Goal: Task Accomplishment & Management: Use online tool/utility

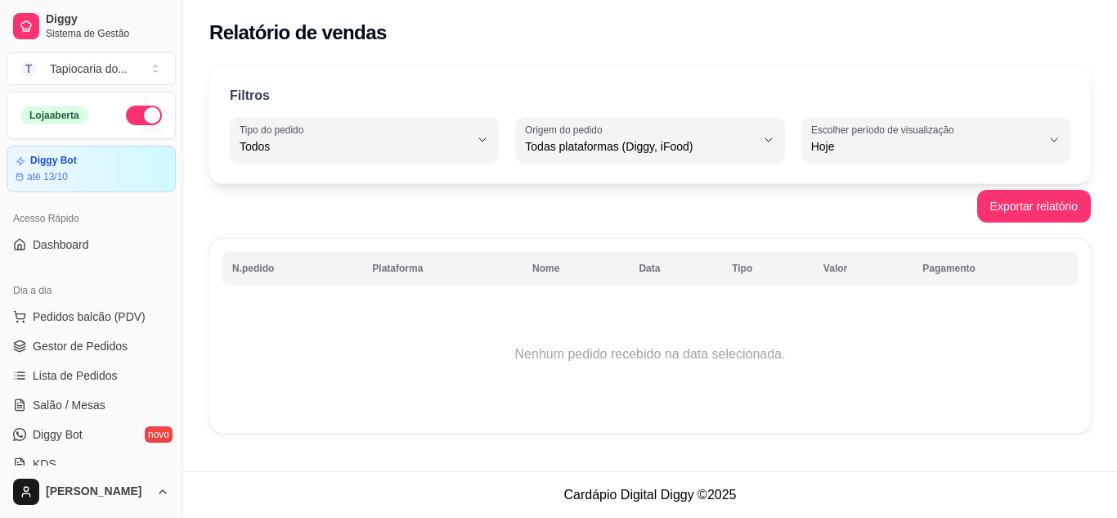
select select "ALL"
select select "0"
select select "ALL"
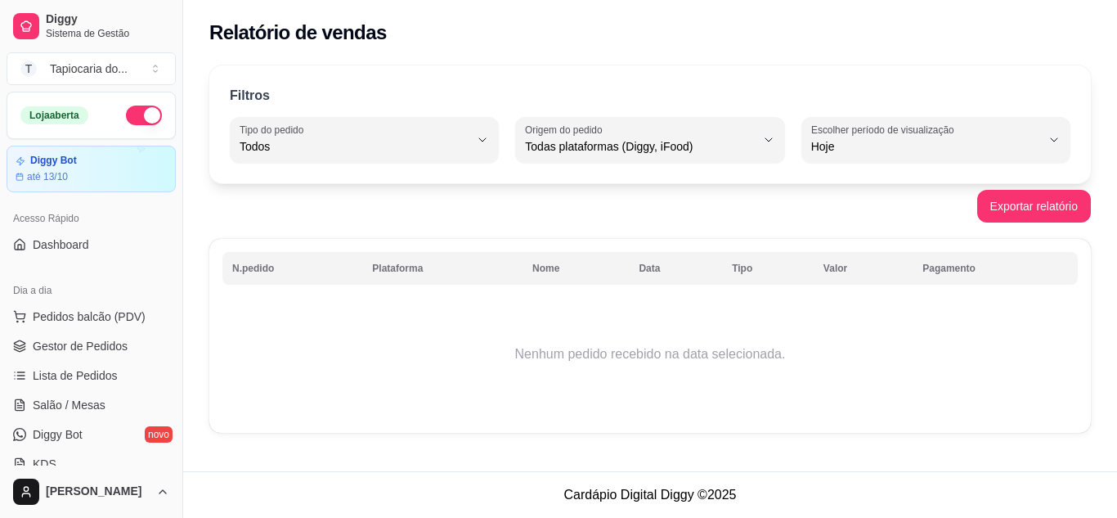
select select "0"
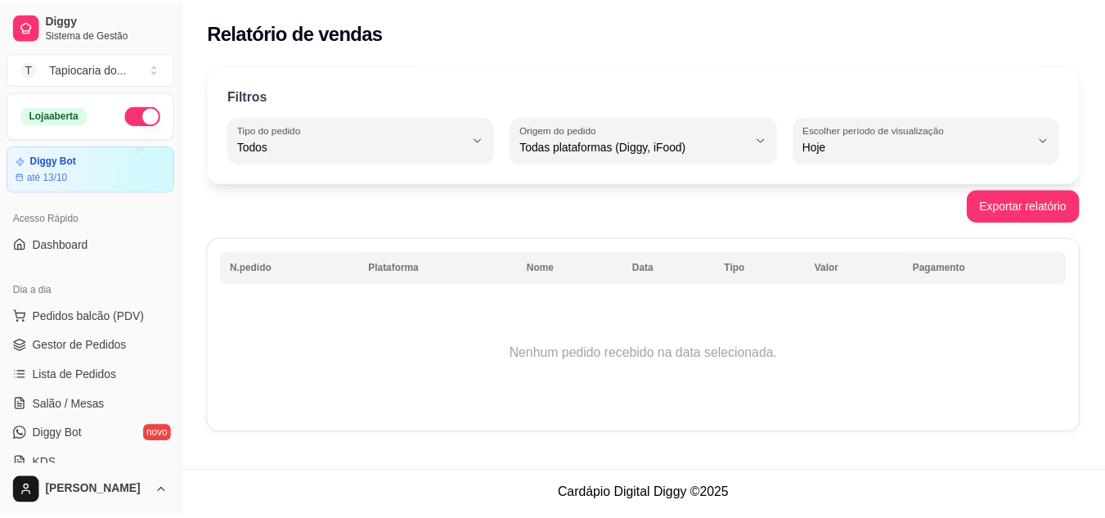
scroll to position [327, 0]
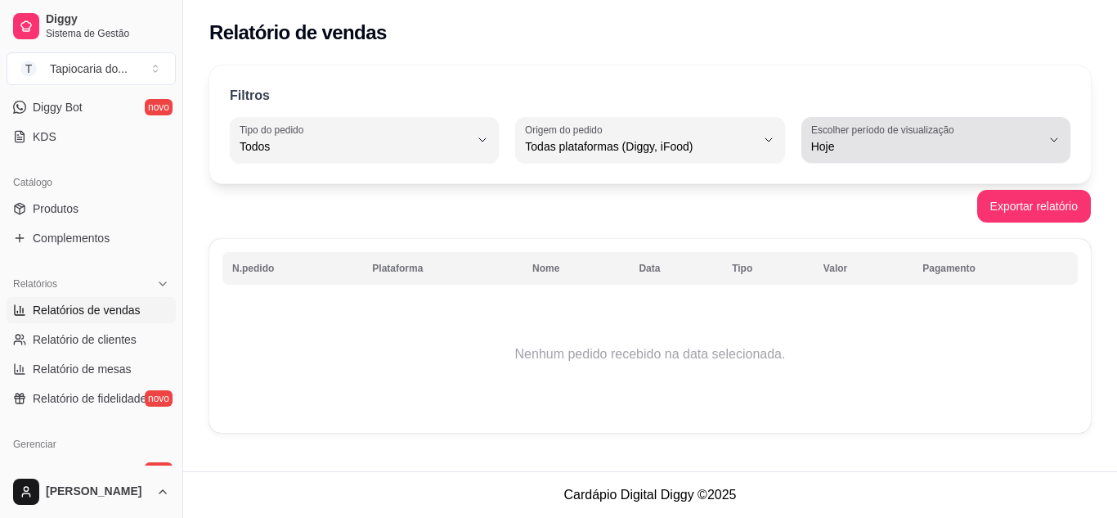
click at [954, 129] on label "Escolher período de visualização" at bounding box center [885, 130] width 148 height 14
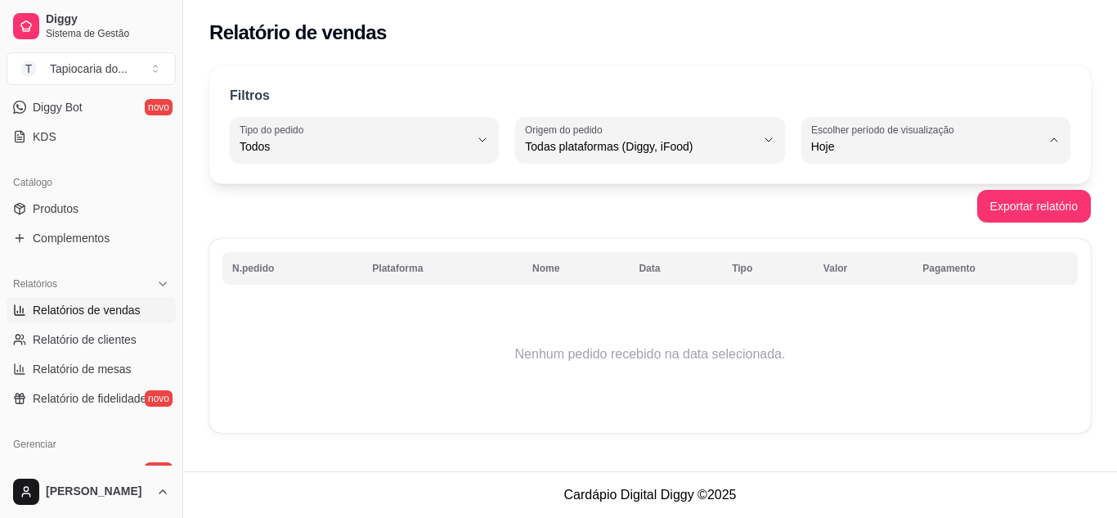
click at [883, 215] on span "Ontem" at bounding box center [928, 212] width 218 height 16
type input "1"
select select "1"
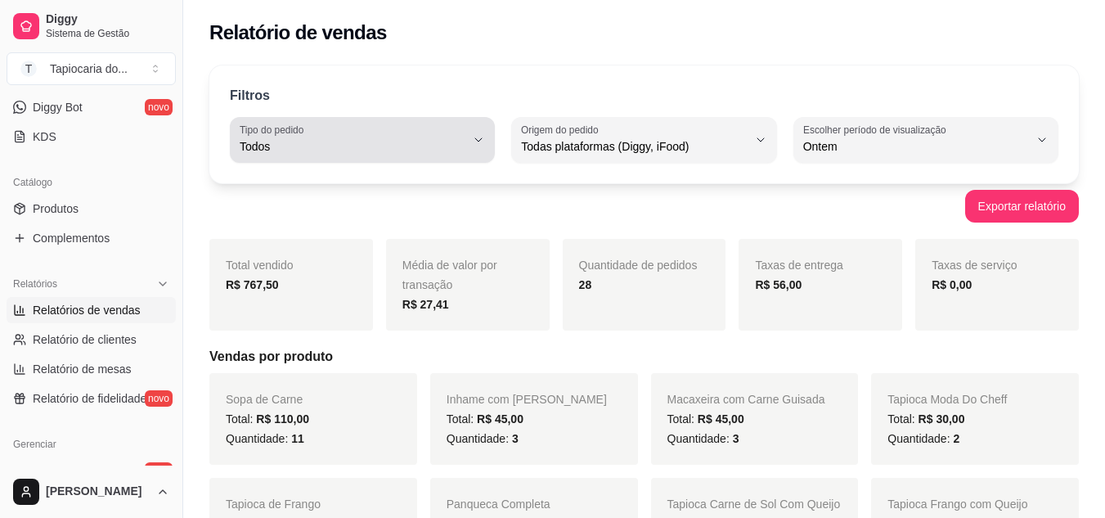
click at [465, 144] on span "Todos" at bounding box center [353, 146] width 226 height 16
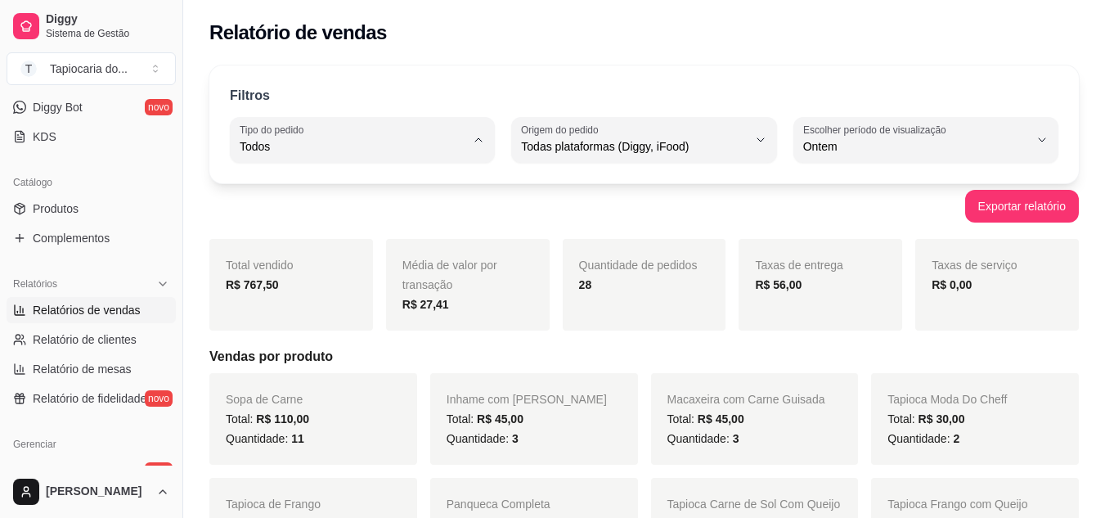
click at [303, 213] on span "Entrega" at bounding box center [354, 212] width 213 height 16
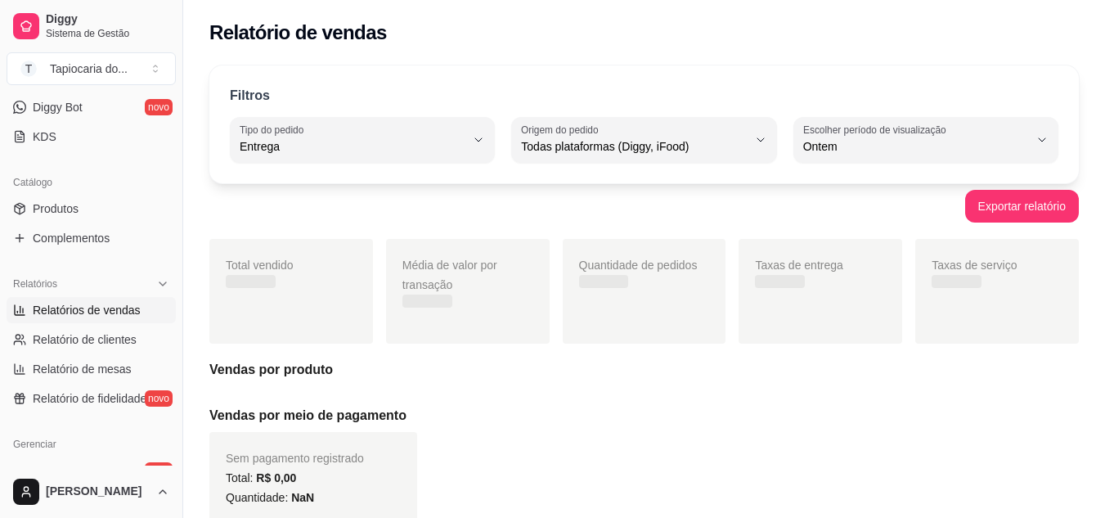
type input "DELIVERY"
select select "DELIVERY"
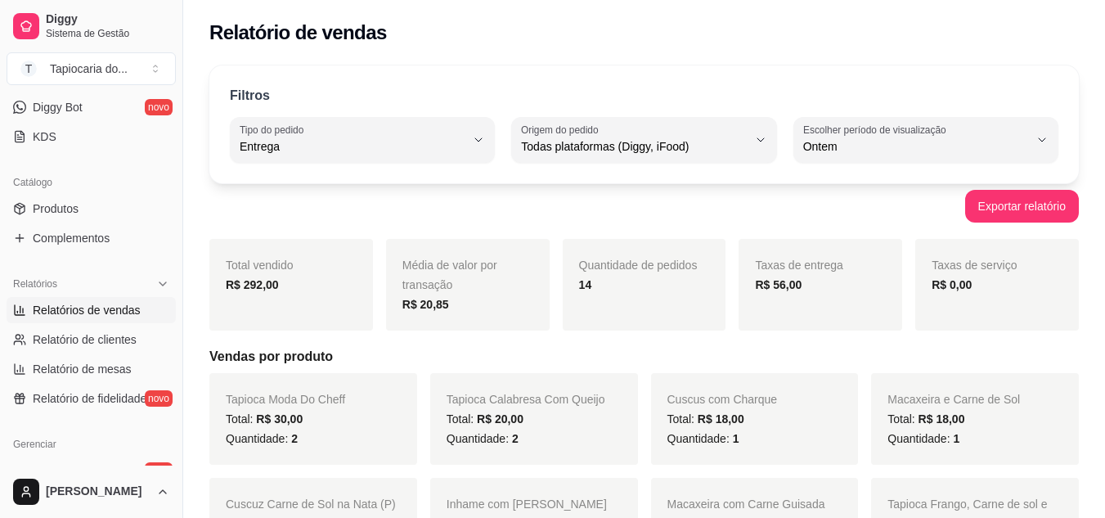
click at [703, 49] on div "Relatório de vendas" at bounding box center [644, 28] width 922 height 56
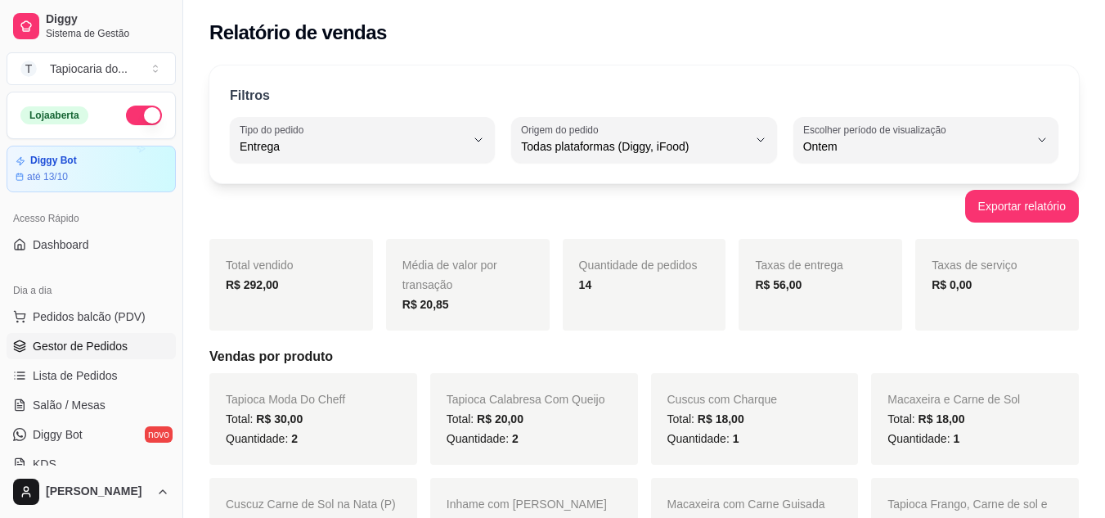
click at [97, 340] on span "Gestor de Pedidos" at bounding box center [80, 346] width 95 height 16
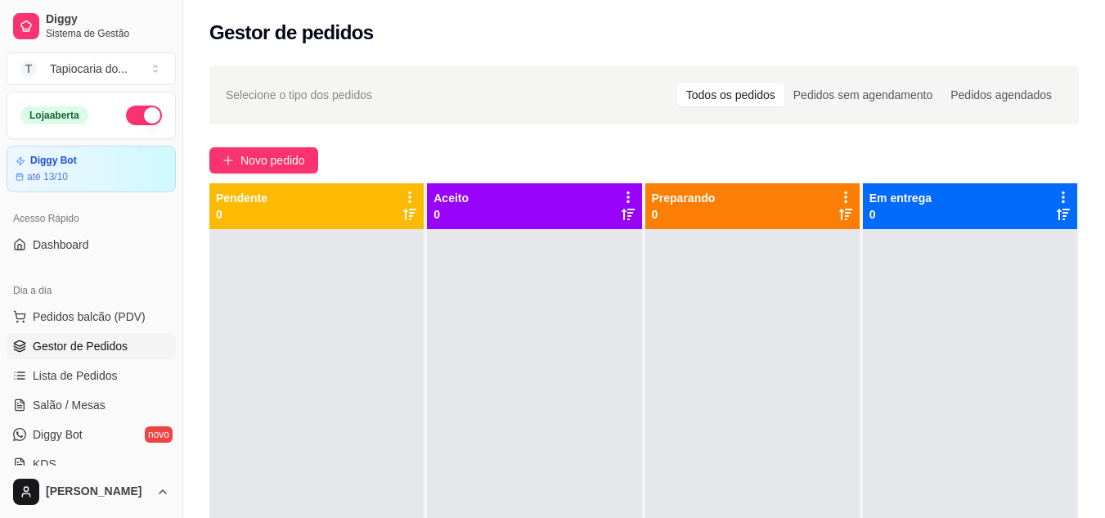
click at [73, 345] on span "Gestor de Pedidos" at bounding box center [80, 346] width 95 height 16
click at [78, 399] on span "Salão / Mesas" at bounding box center [69, 405] width 73 height 16
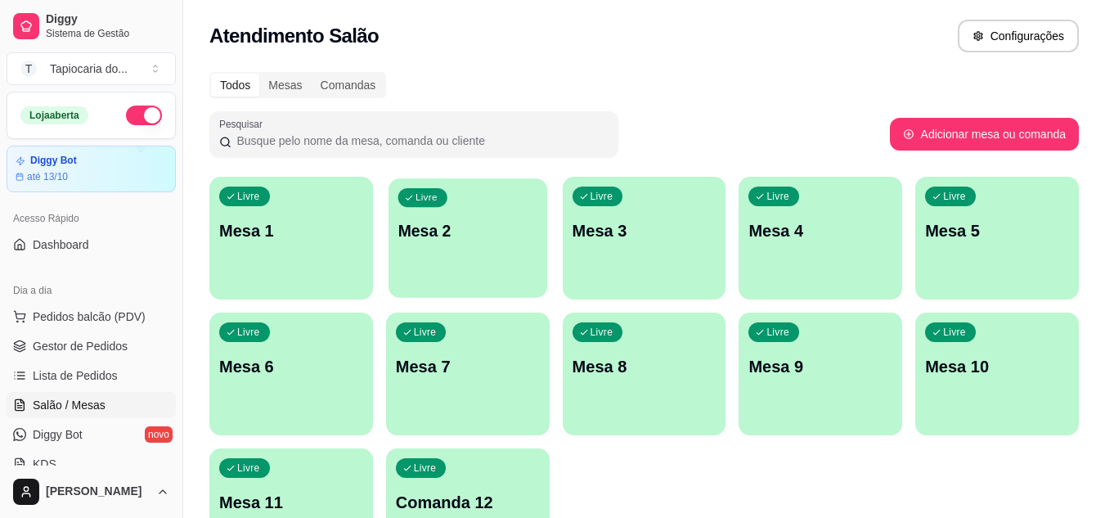
click at [502, 213] on div "Livre Mesa 2" at bounding box center [467, 228] width 159 height 100
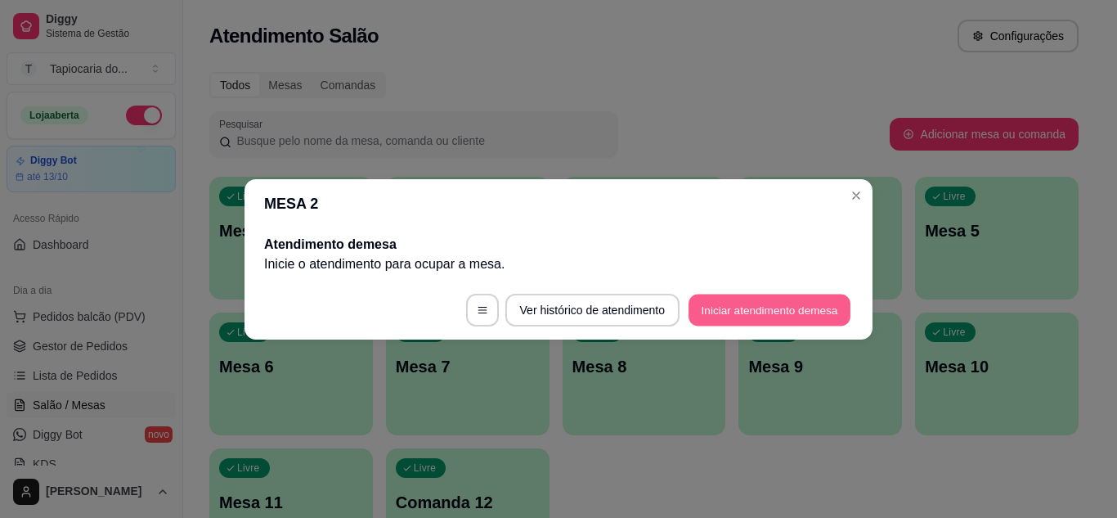
click at [752, 303] on button "Iniciar atendimento de mesa" at bounding box center [770, 310] width 162 height 32
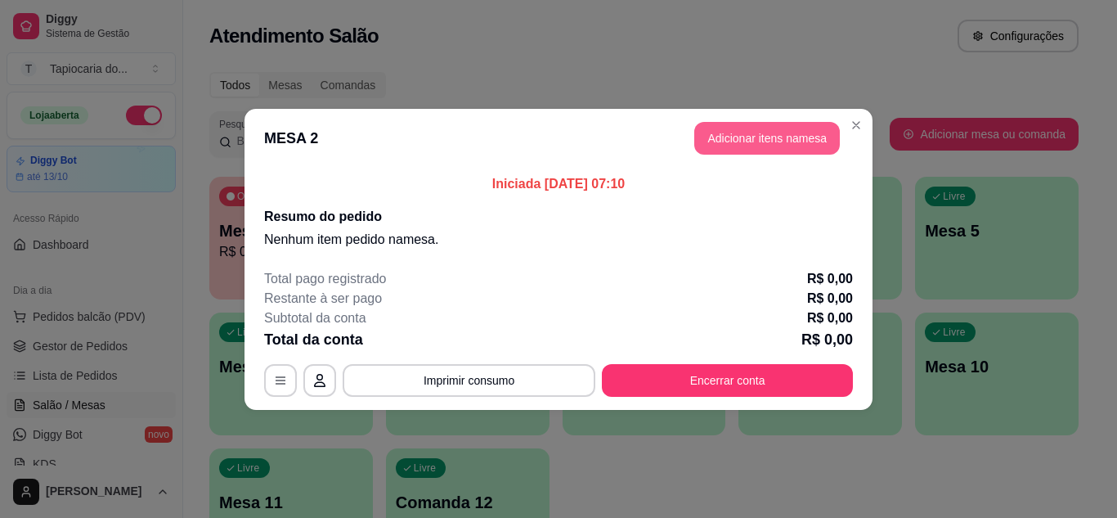
click at [795, 137] on button "Adicionar itens na mesa" at bounding box center [767, 138] width 146 height 33
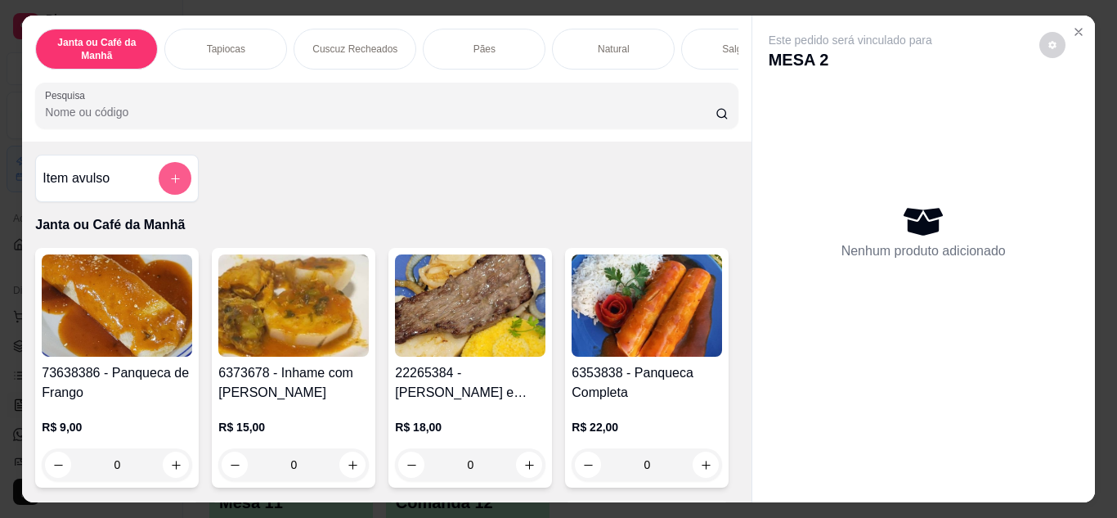
click at [177, 184] on button "add-separate-item" at bounding box center [175, 178] width 33 height 33
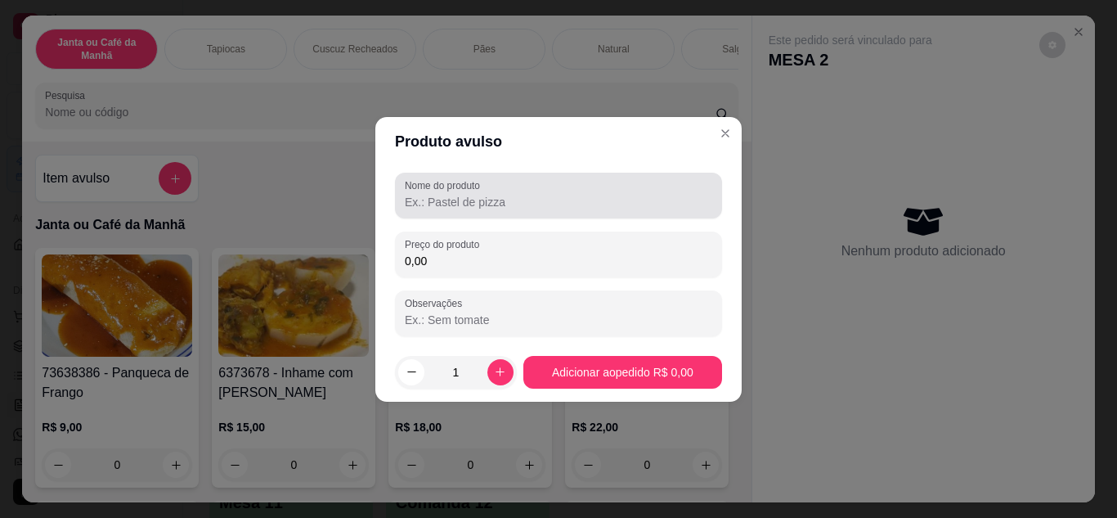
click at [488, 196] on input "Nome do produto" at bounding box center [559, 202] width 308 height 16
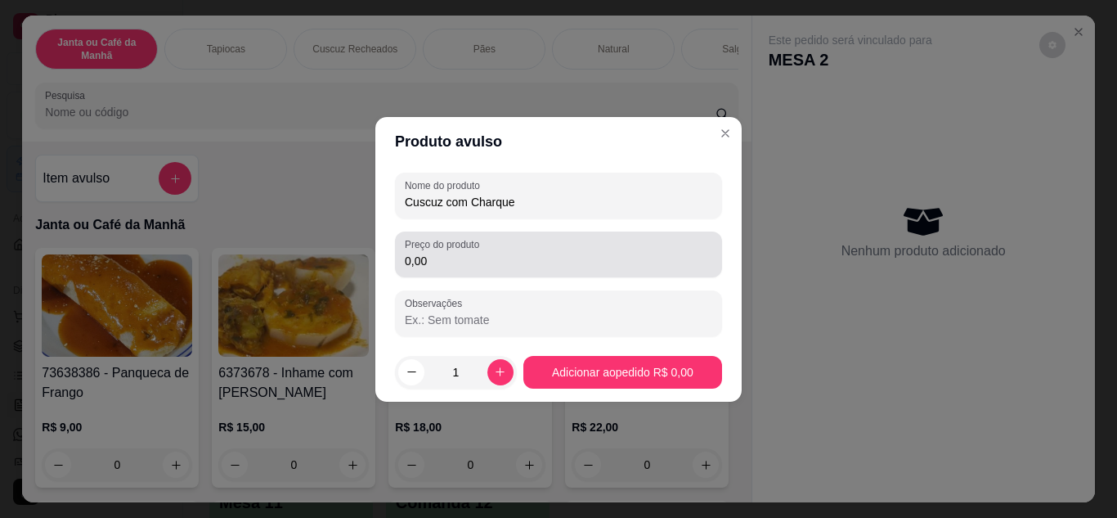
type input "Cuscuz com Charque"
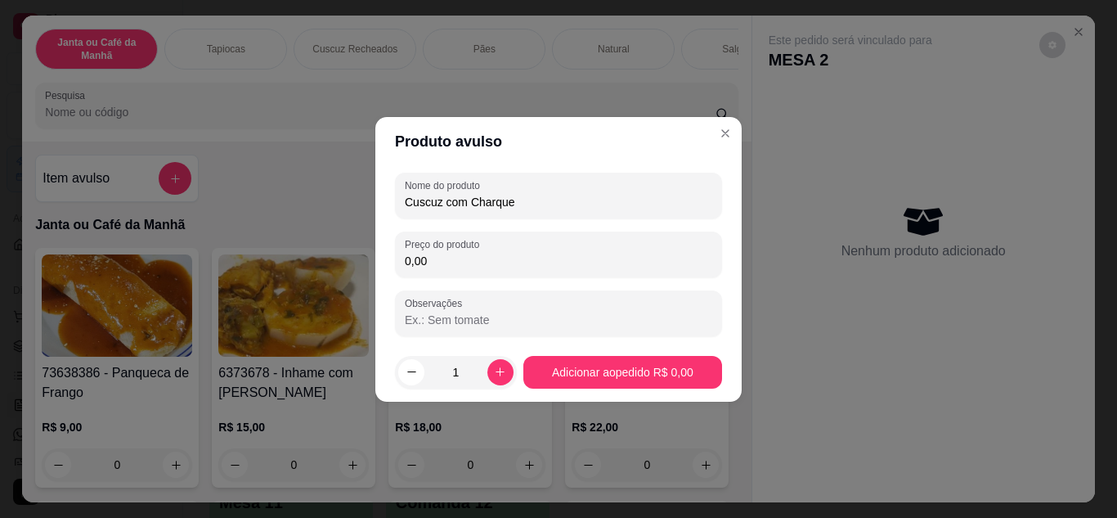
click at [510, 259] on input "0,00" at bounding box center [559, 261] width 308 height 16
type input "19,00"
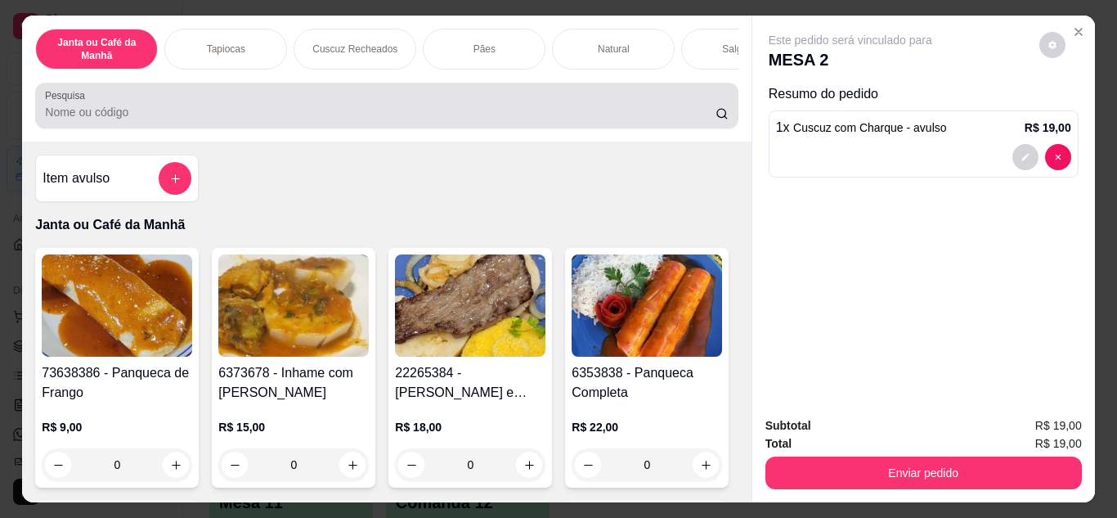
click at [251, 96] on div at bounding box center [386, 105] width 683 height 33
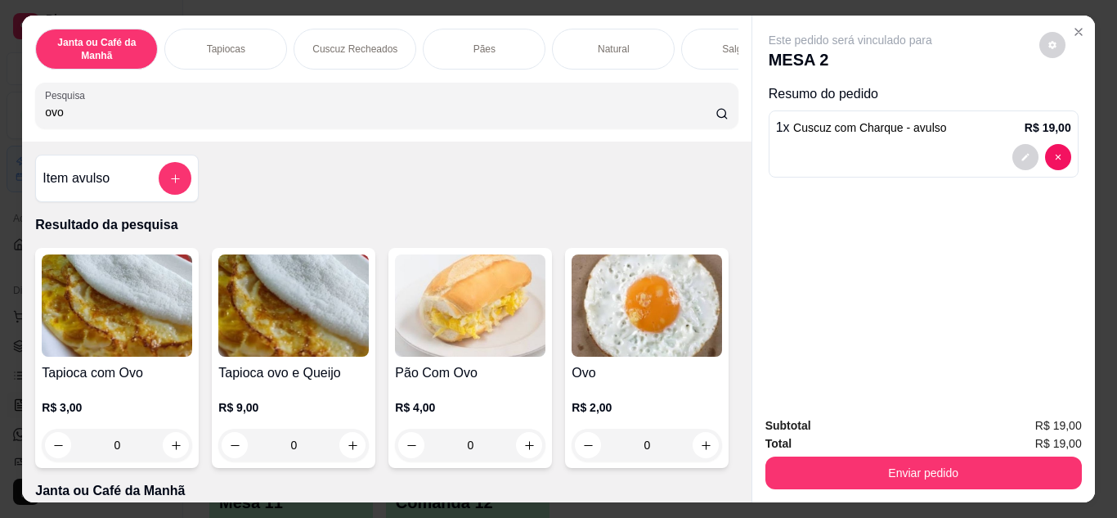
scroll to position [245, 0]
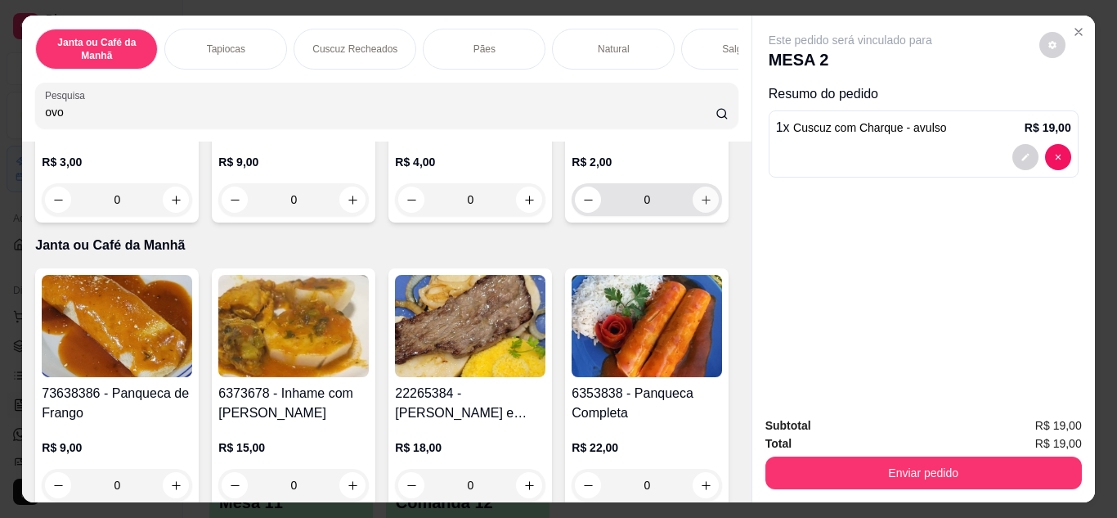
type input "ovo"
click at [700, 206] on icon "increase-product-quantity" at bounding box center [706, 200] width 12 height 12
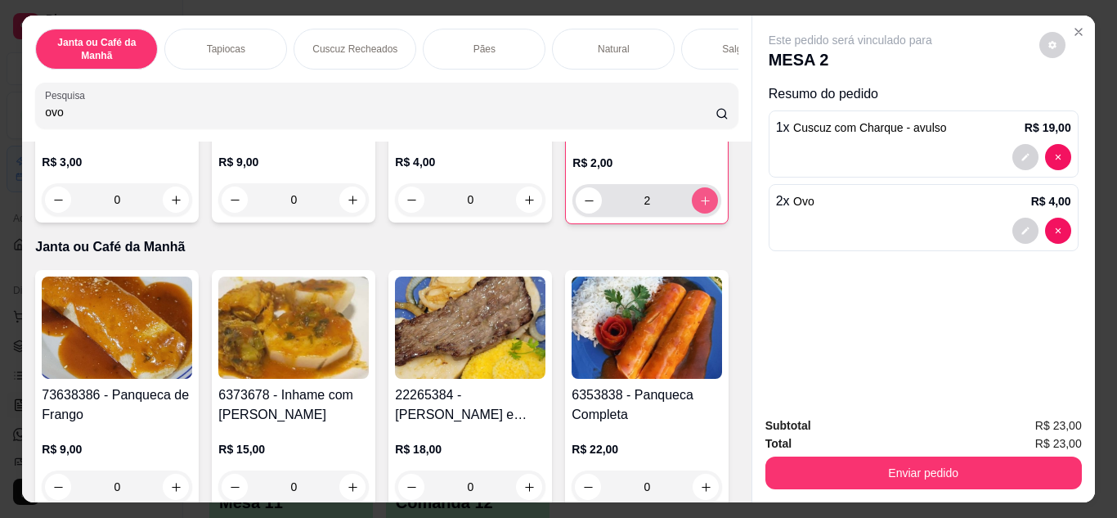
type input "2"
drag, startPoint x: 312, startPoint y: 123, endPoint x: 224, endPoint y: 132, distance: 87.9
click at [224, 128] on div "Pesquisa ovo" at bounding box center [386, 106] width 703 height 46
type input "o"
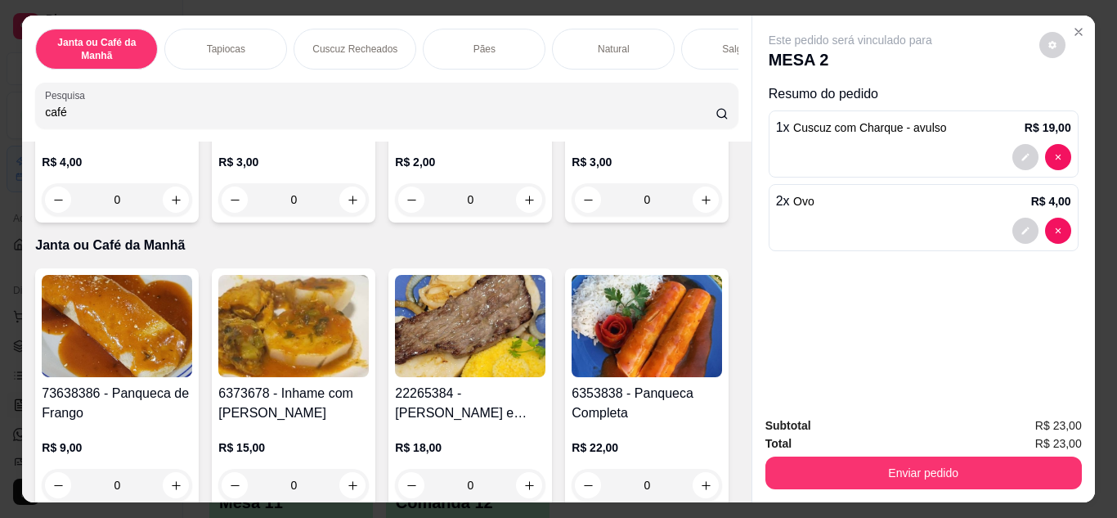
scroll to position [2979, 0]
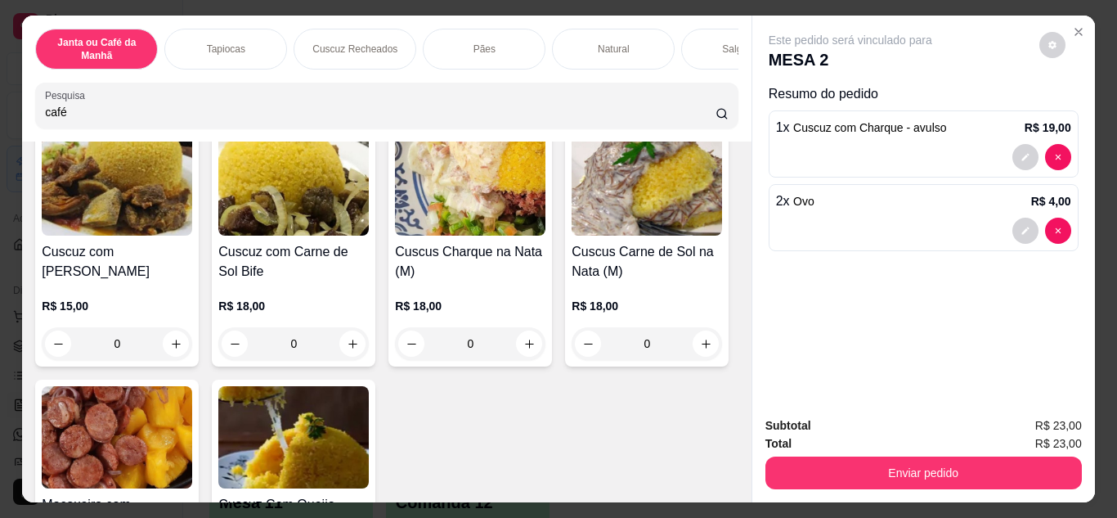
type input "café"
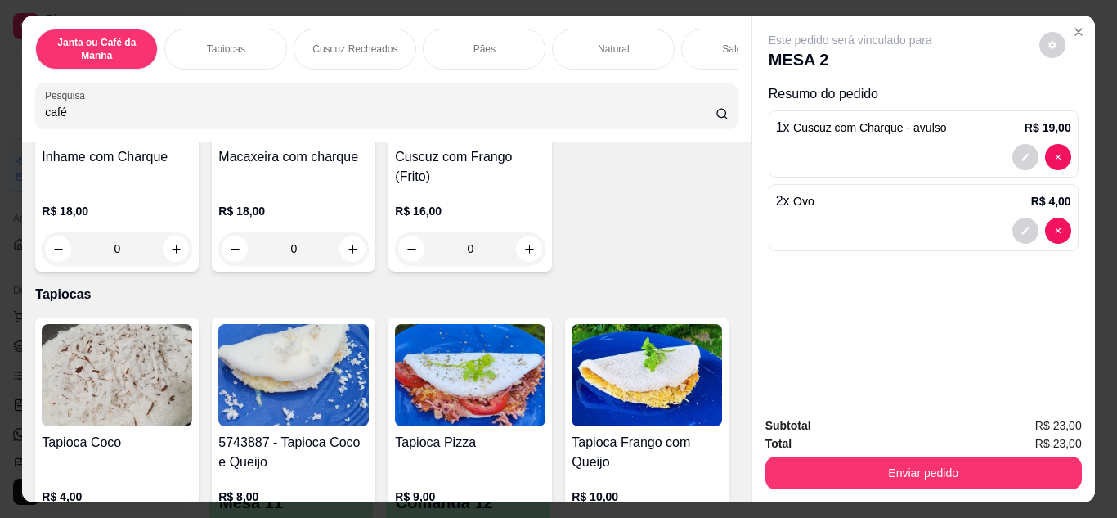
scroll to position [0, 0]
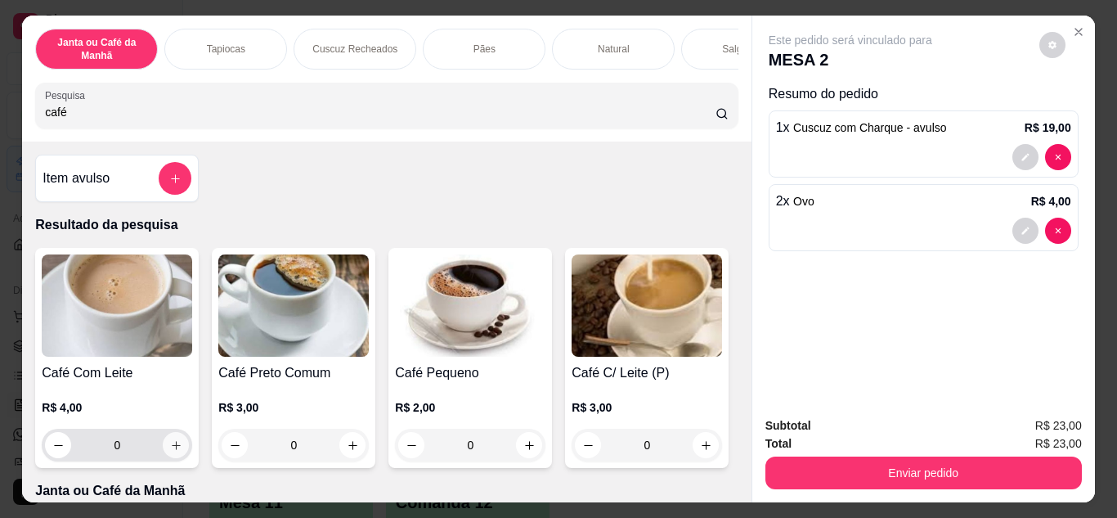
click at [165, 444] on button "increase-product-quantity" at bounding box center [176, 445] width 26 height 26
type input "1"
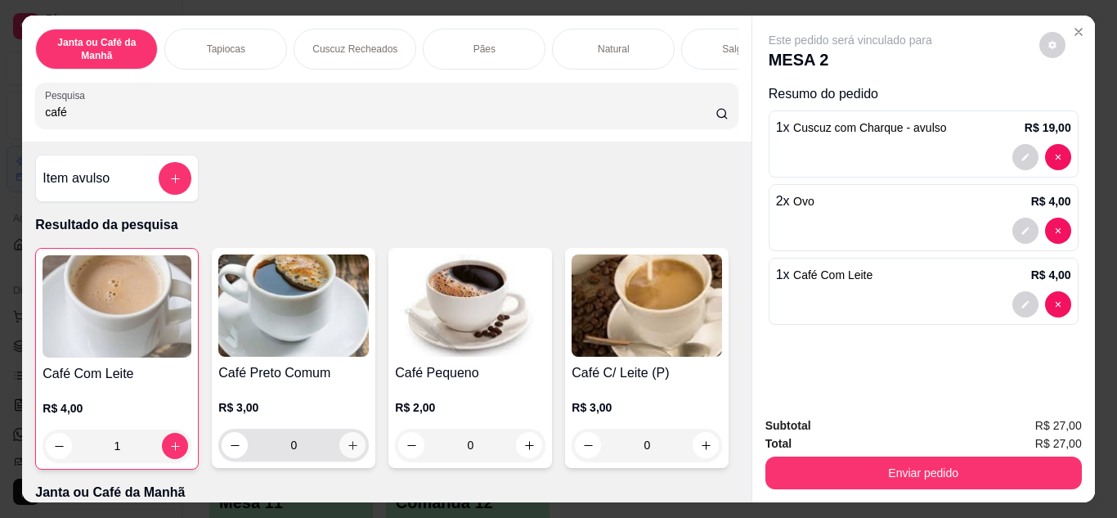
click at [347, 449] on icon "increase-product-quantity" at bounding box center [353, 445] width 12 height 12
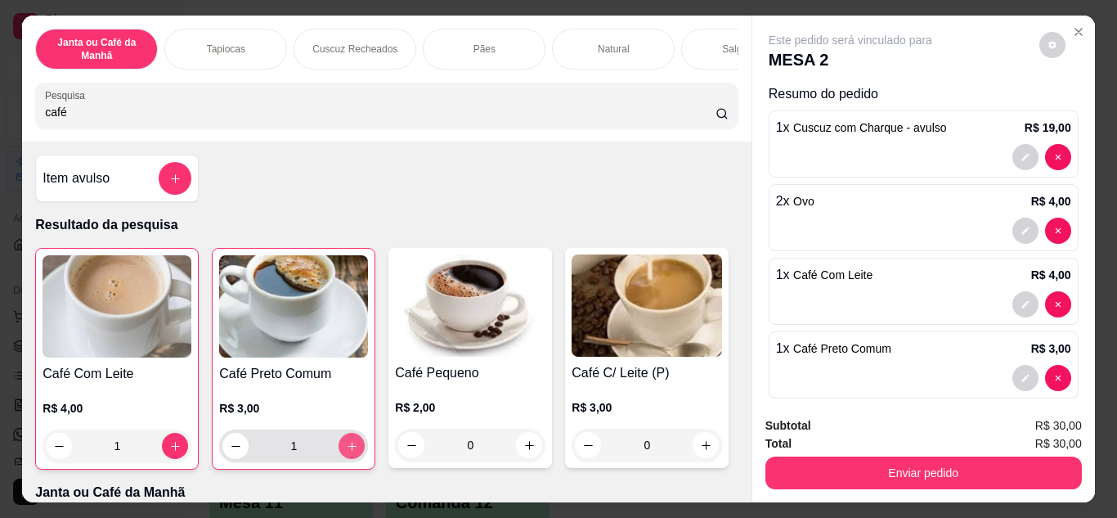
type input "1"
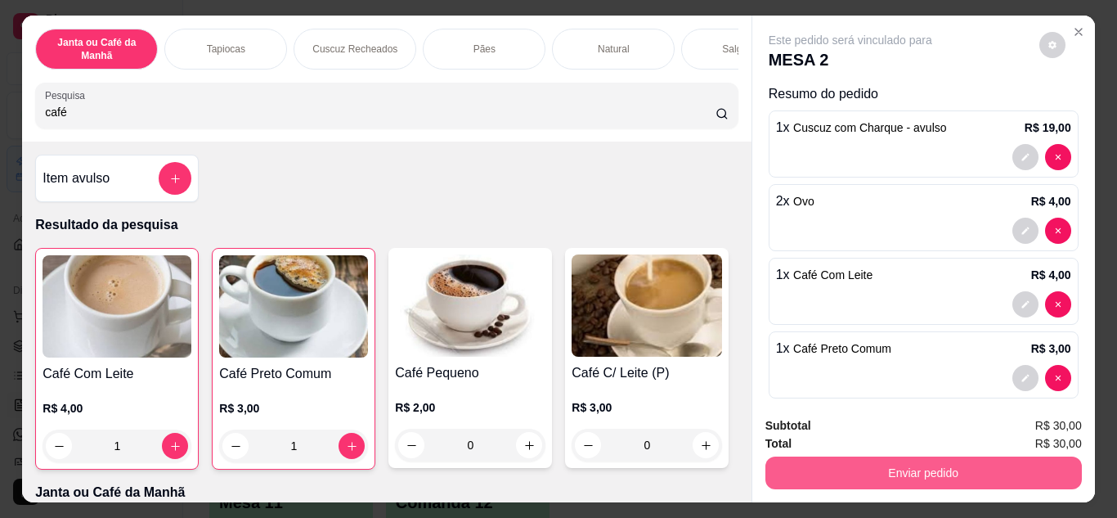
click at [968, 468] on button "Enviar pedido" at bounding box center [923, 472] width 317 height 33
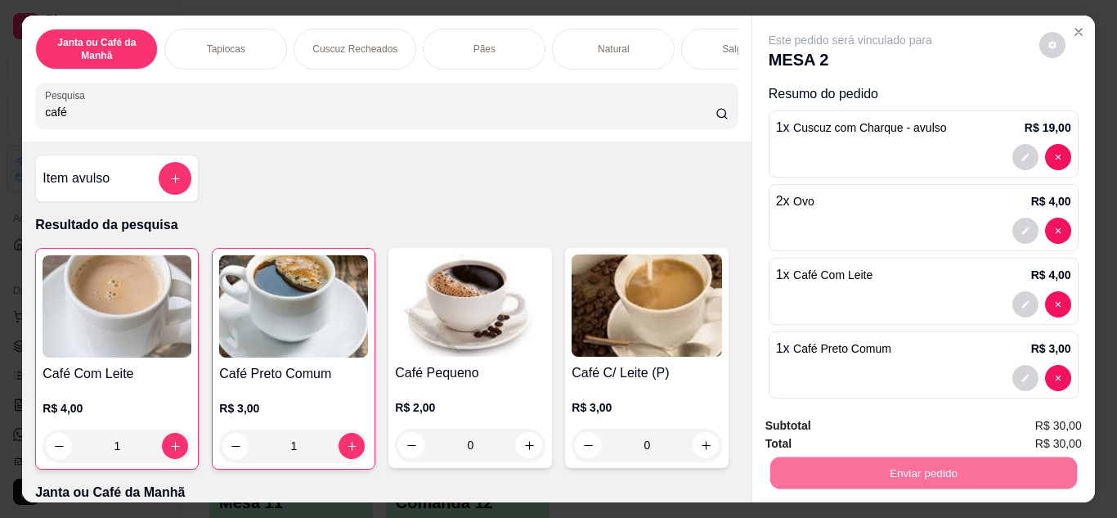
click at [1071, 421] on button "Enviar pedido" at bounding box center [1039, 426] width 92 height 31
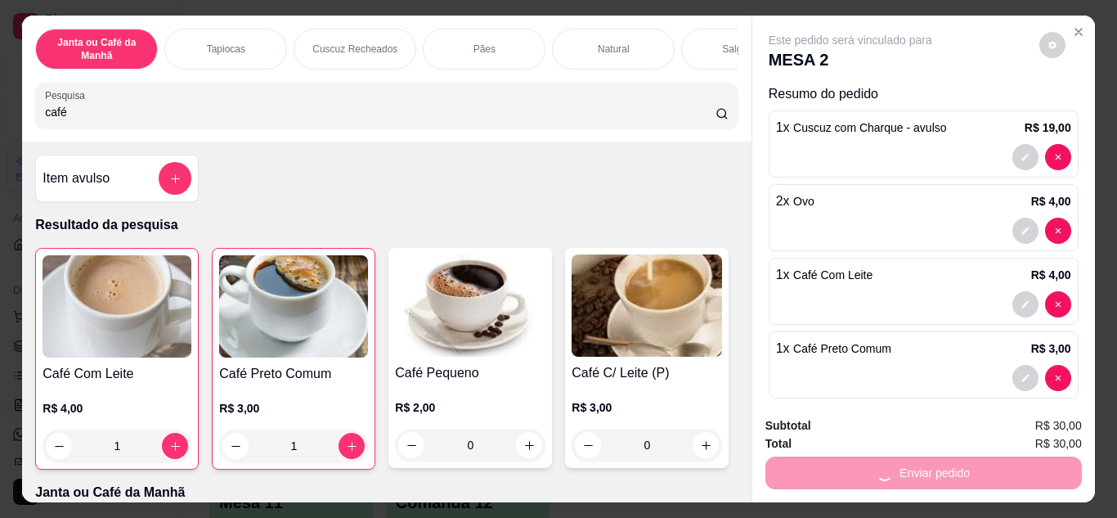
scroll to position [18, 0]
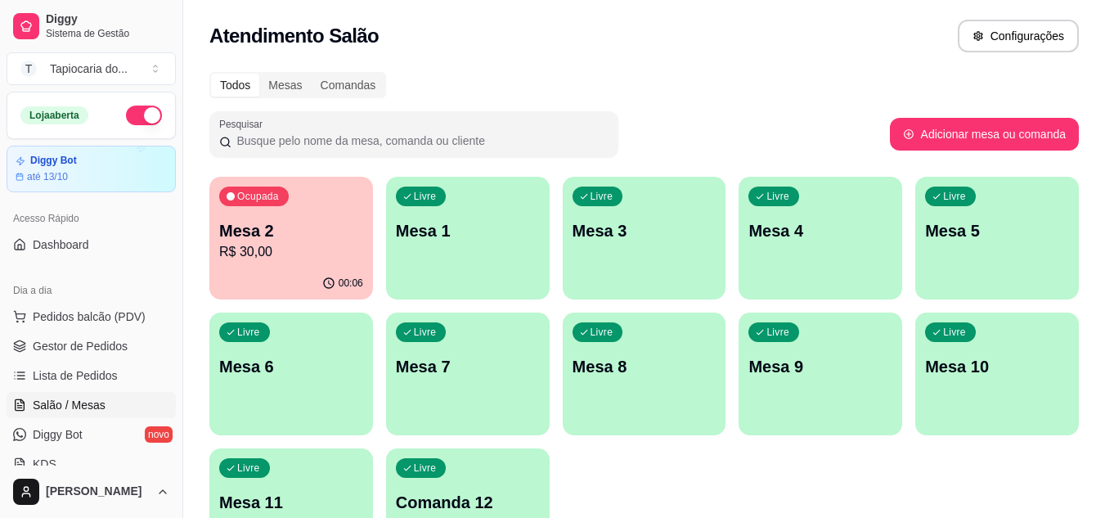
click at [88, 361] on ul "Pedidos balcão (PDV) Gestor de Pedidos Lista de Pedidos Salão / Mesas Diggy Bot…" at bounding box center [91, 389] width 169 height 173
click at [106, 338] on span "Gestor de Pedidos" at bounding box center [80, 346] width 95 height 16
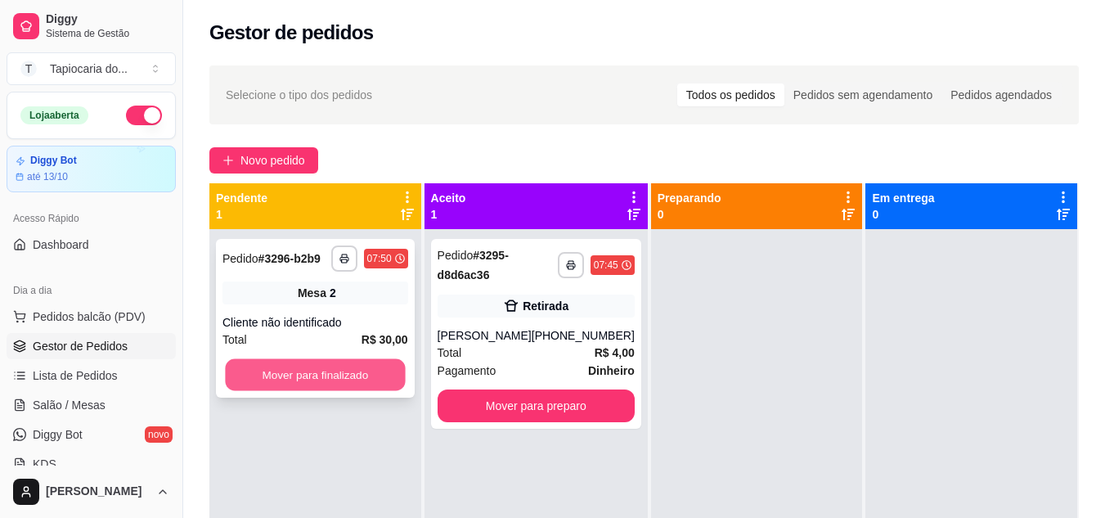
click at [319, 379] on button "Mover para finalizado" at bounding box center [315, 375] width 180 height 32
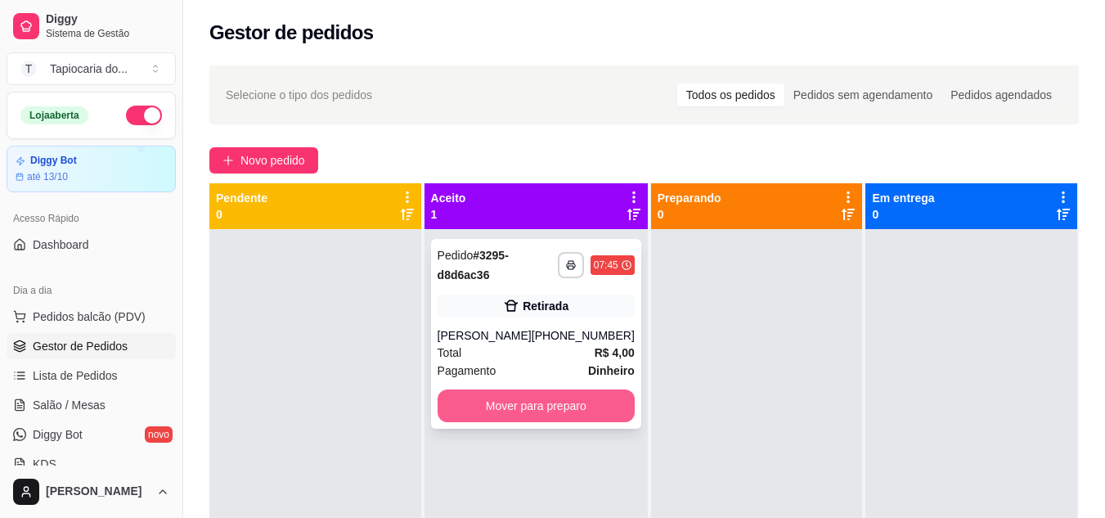
click at [596, 406] on button "Mover para preparo" at bounding box center [536, 405] width 197 height 33
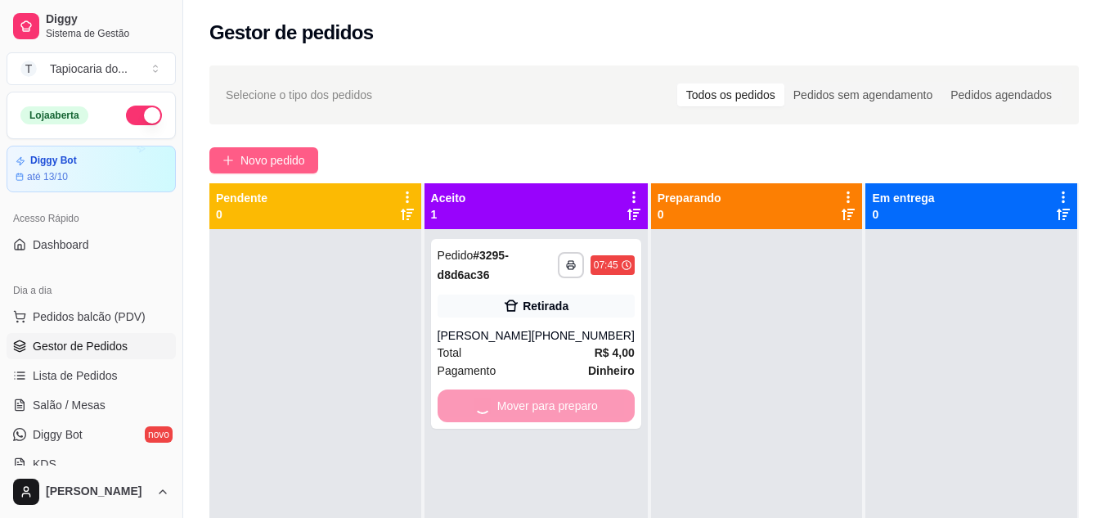
click at [281, 152] on span "Novo pedido" at bounding box center [272, 160] width 65 height 18
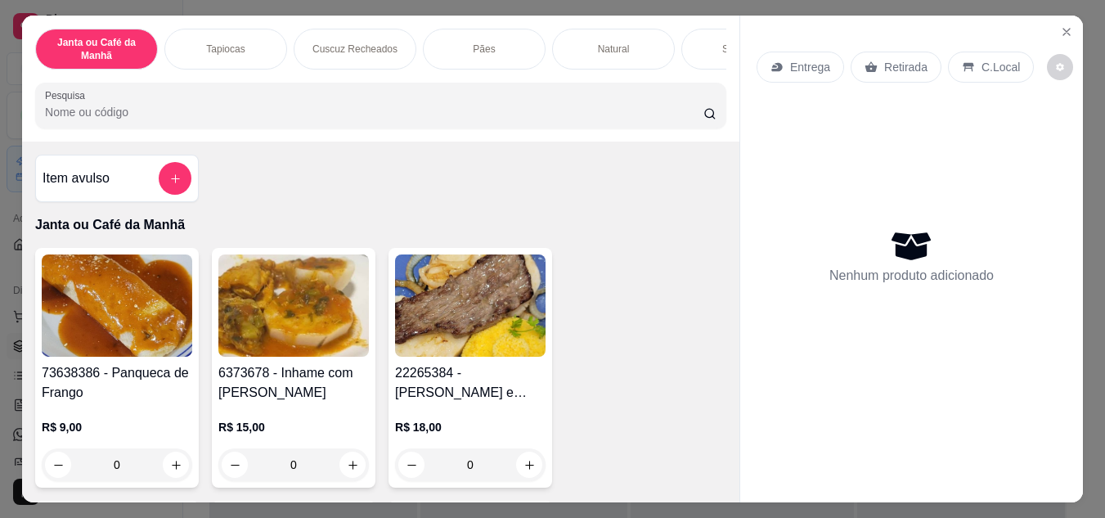
click at [334, 109] on div at bounding box center [380, 105] width 671 height 33
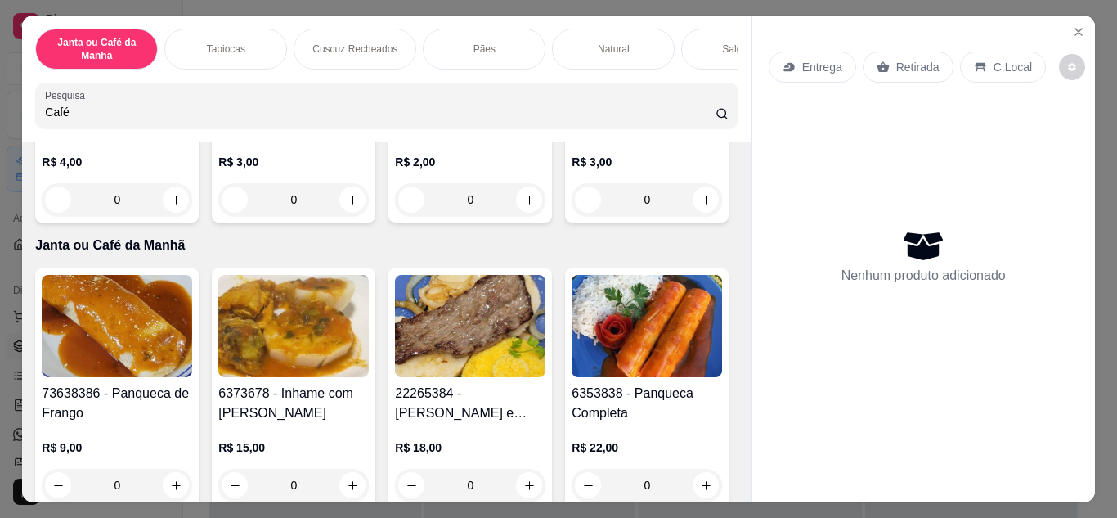
scroll to position [82, 0]
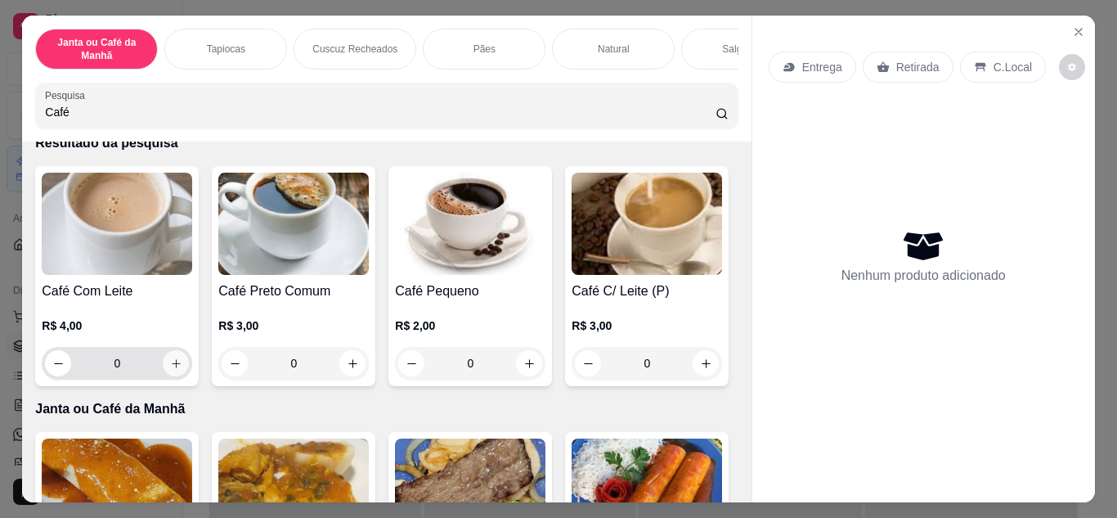
type input "Café"
click at [174, 365] on icon "increase-product-quantity" at bounding box center [176, 363] width 12 height 12
type input "1"
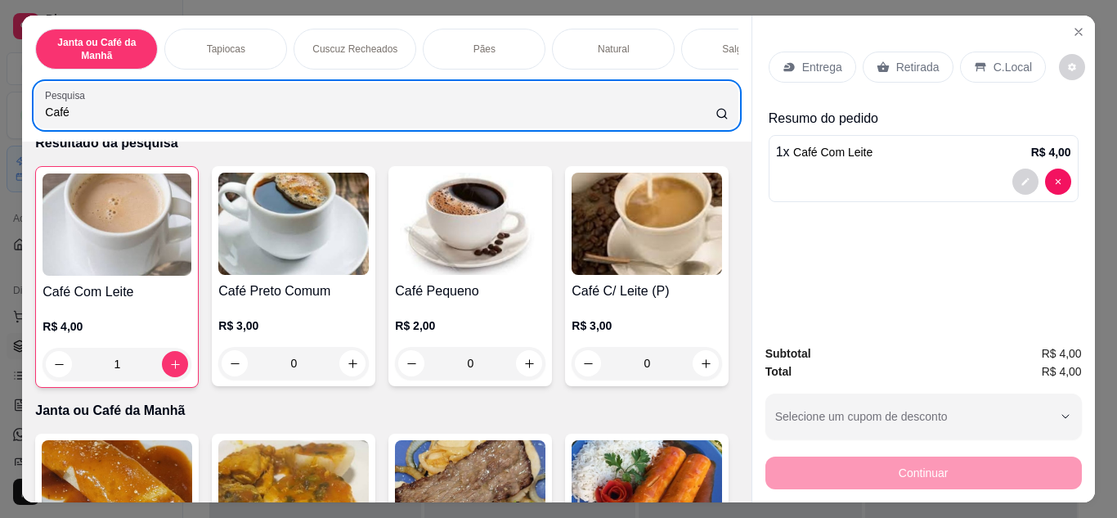
drag, startPoint x: 370, startPoint y: 106, endPoint x: 27, endPoint y: 97, distance: 343.6
click at [27, 97] on div "Janta ou Café da Manhã Tapiocas Cuscuz Recheados Pães Natural Salgados Tapiocas…" at bounding box center [386, 79] width 729 height 126
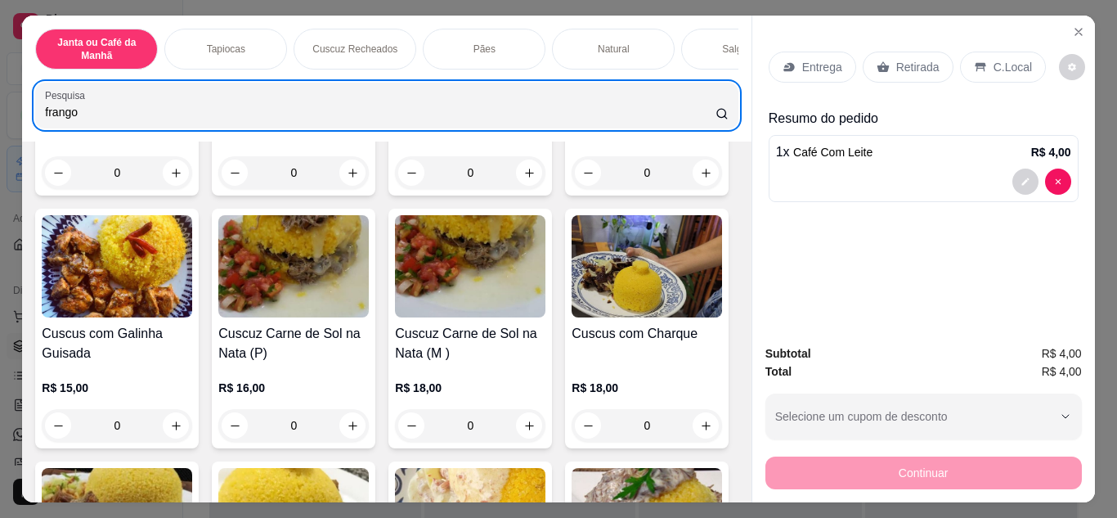
scroll to position [3088, 0]
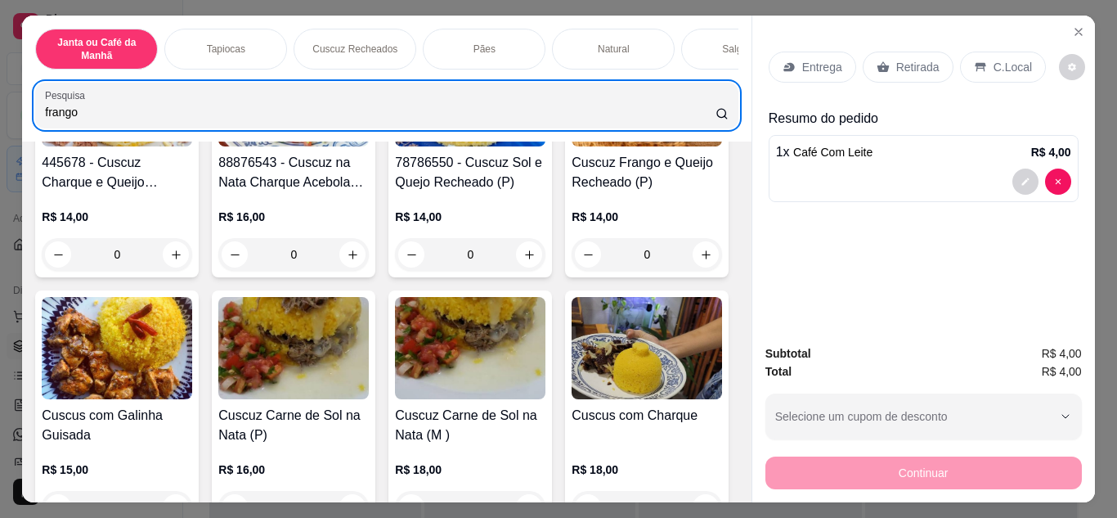
type input "frango"
click at [813, 65] on p "Entrega" at bounding box center [822, 67] width 40 height 16
type input "1"
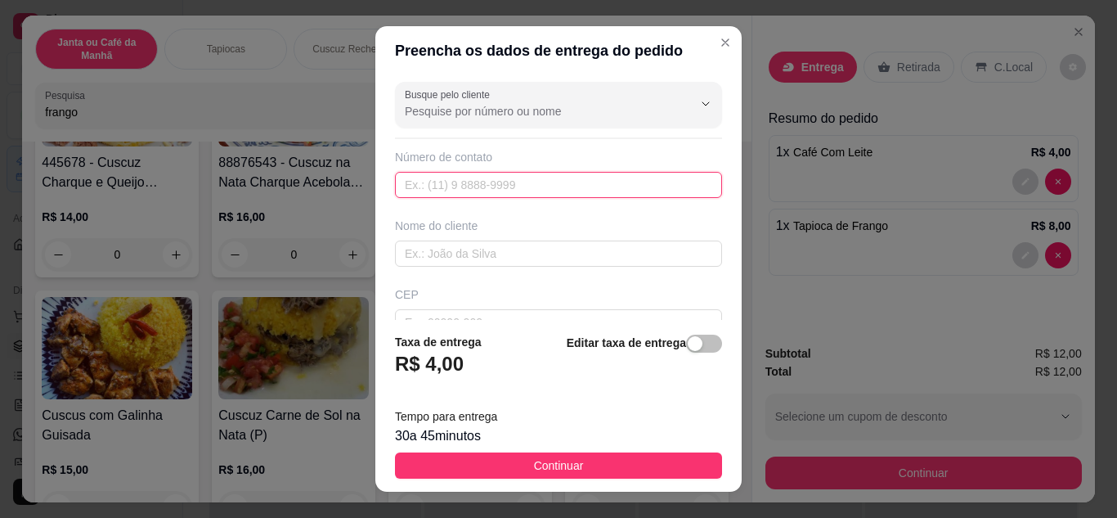
click at [475, 186] on input "text" at bounding box center [558, 185] width 327 height 26
type input "[PHONE_NUMBER]"
click at [528, 239] on div "Nome do cliente" at bounding box center [559, 242] width 334 height 49
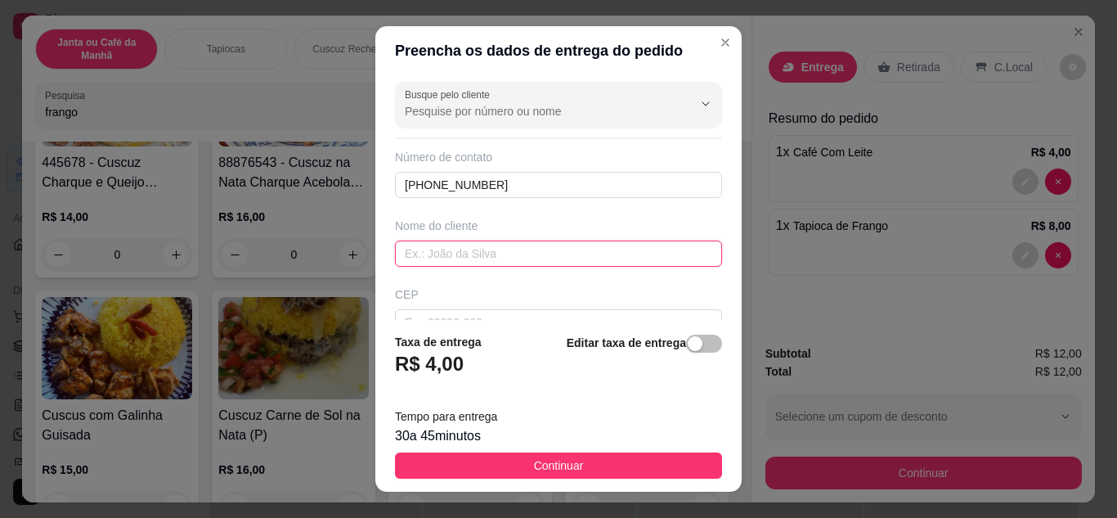
click at [519, 263] on input "text" at bounding box center [558, 253] width 327 height 26
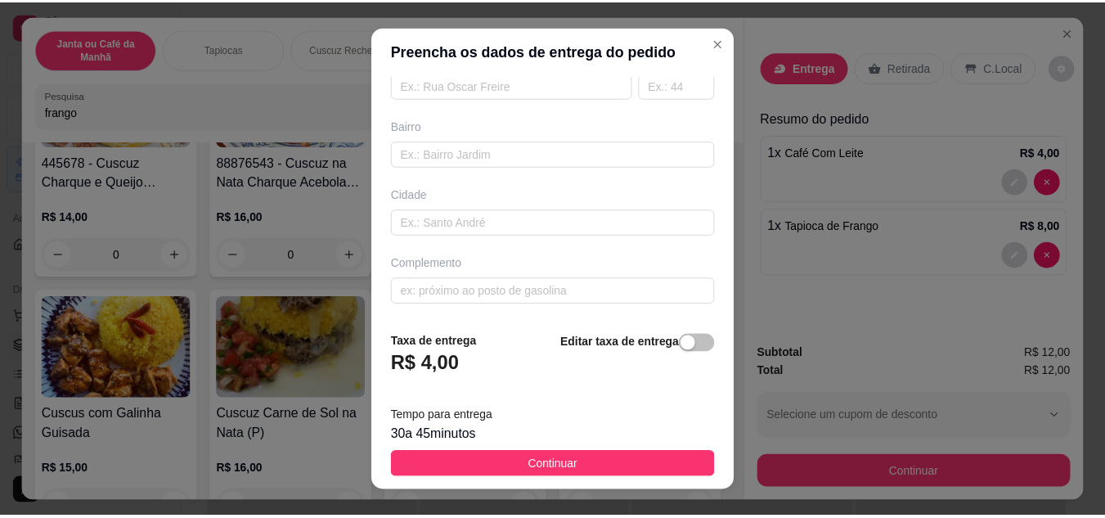
scroll to position [26, 0]
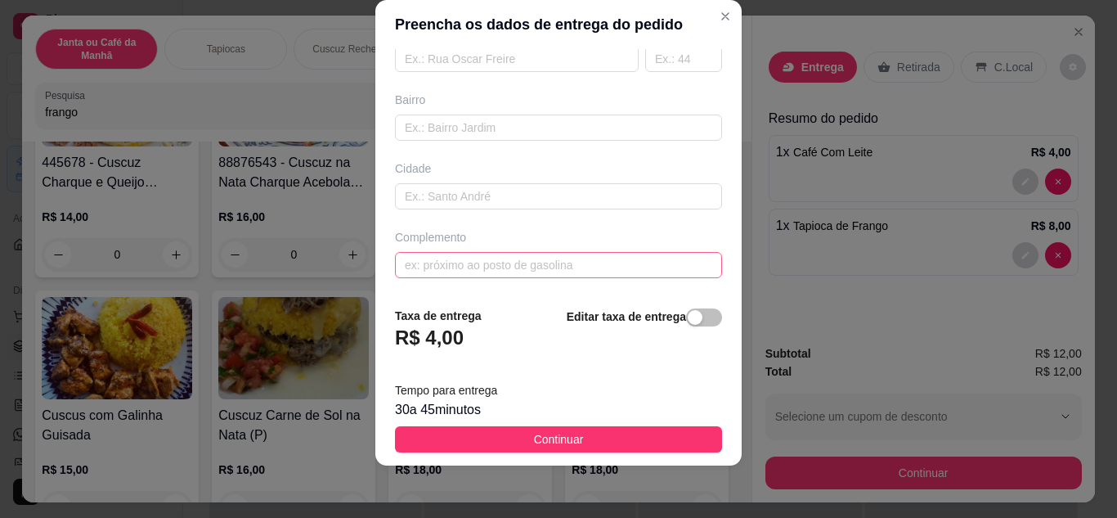
type input "Diney"
click at [503, 258] on input "text" at bounding box center [558, 265] width 327 height 26
type input "Coveniêcia de Decio"
click at [623, 442] on button "Continuar" at bounding box center [558, 439] width 327 height 26
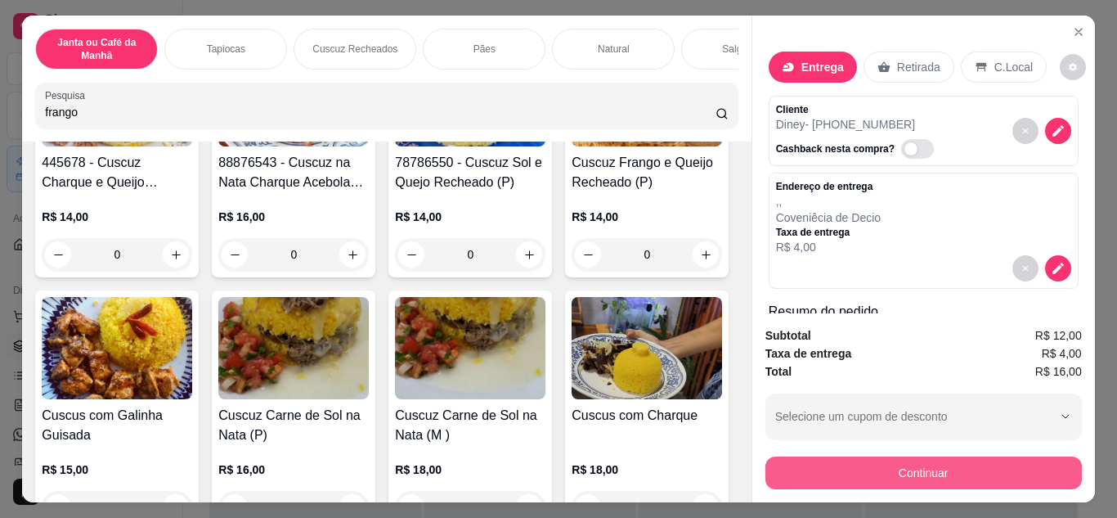
click at [899, 462] on button "Continuar" at bounding box center [923, 472] width 317 height 33
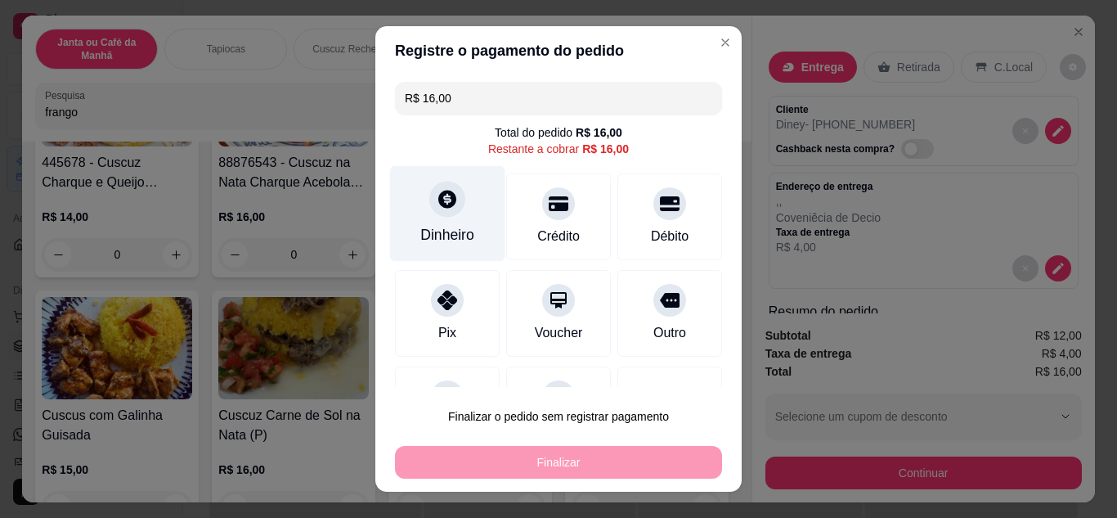
click at [437, 209] on icon at bounding box center [447, 198] width 21 height 21
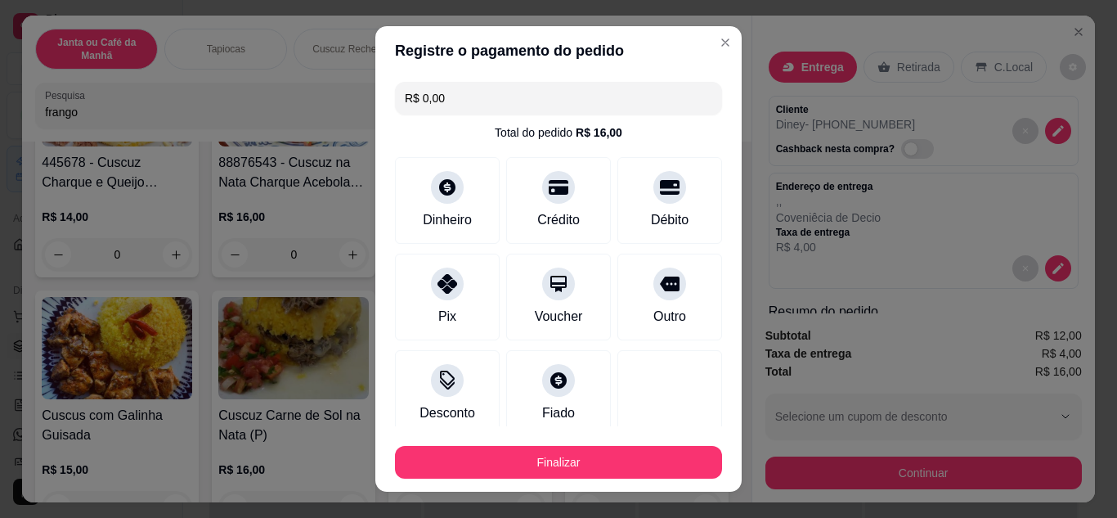
type input "R$ 0,00"
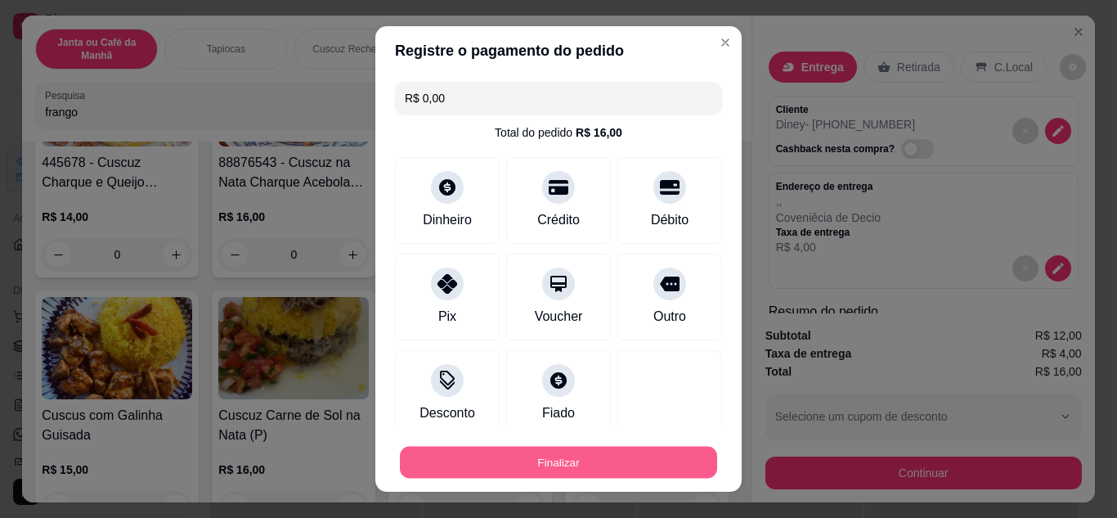
click at [590, 457] on button "Finalizar" at bounding box center [558, 463] width 317 height 32
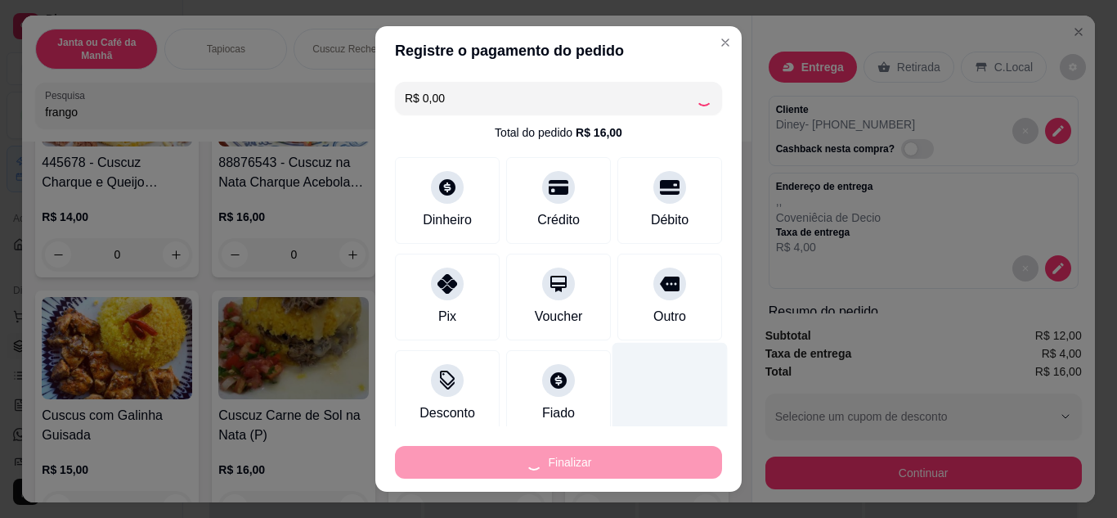
type input "0"
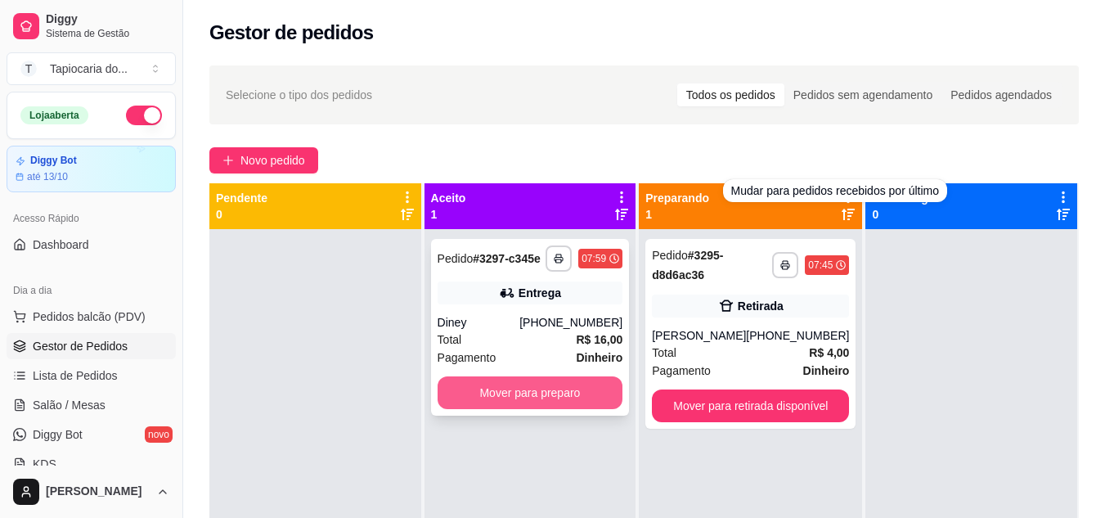
click at [523, 391] on button "Mover para preparo" at bounding box center [531, 392] width 186 height 33
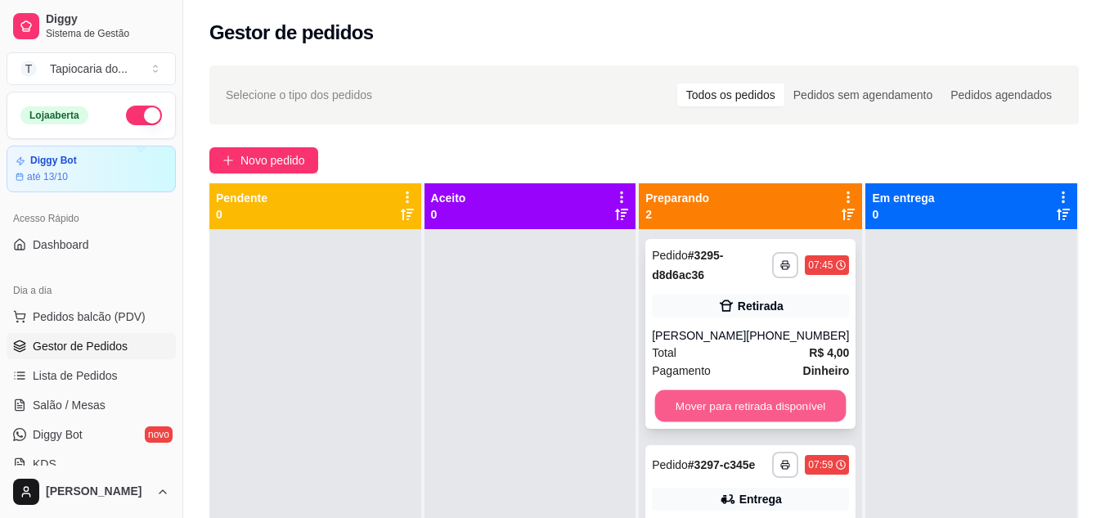
click at [779, 410] on button "Mover para retirada disponível" at bounding box center [750, 406] width 191 height 32
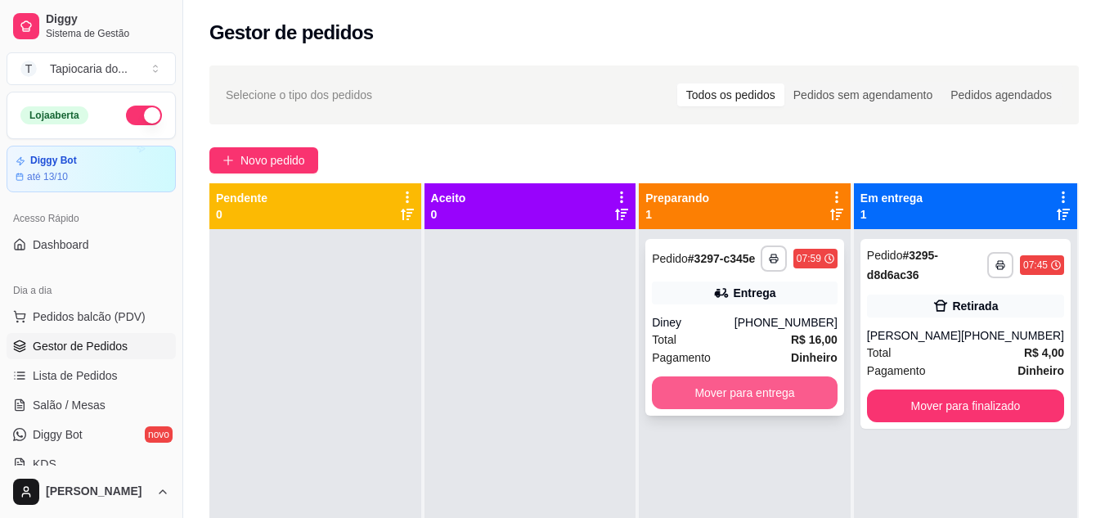
click at [786, 393] on button "Mover para entrega" at bounding box center [745, 392] width 186 height 33
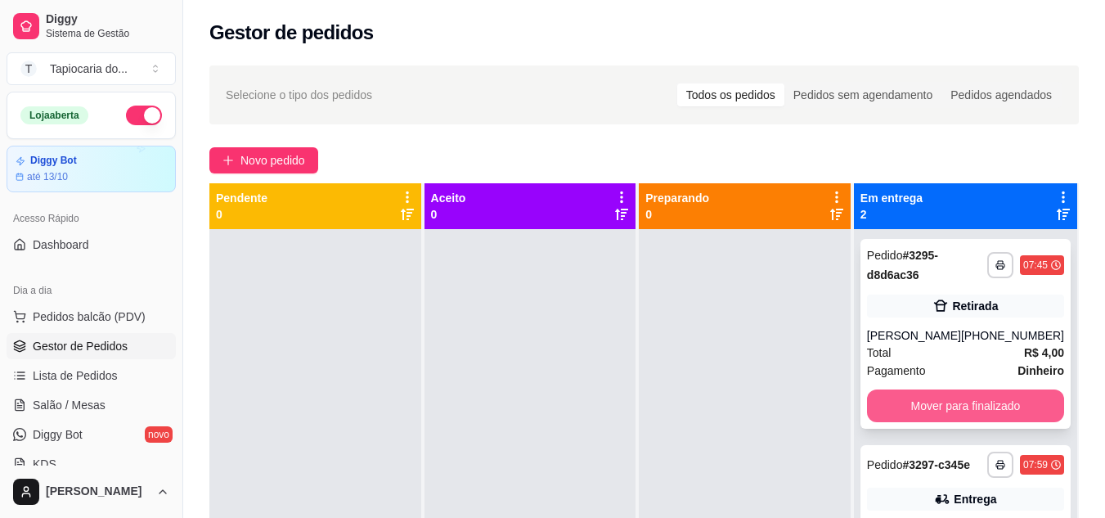
click at [988, 411] on button "Mover para finalizado" at bounding box center [965, 405] width 197 height 33
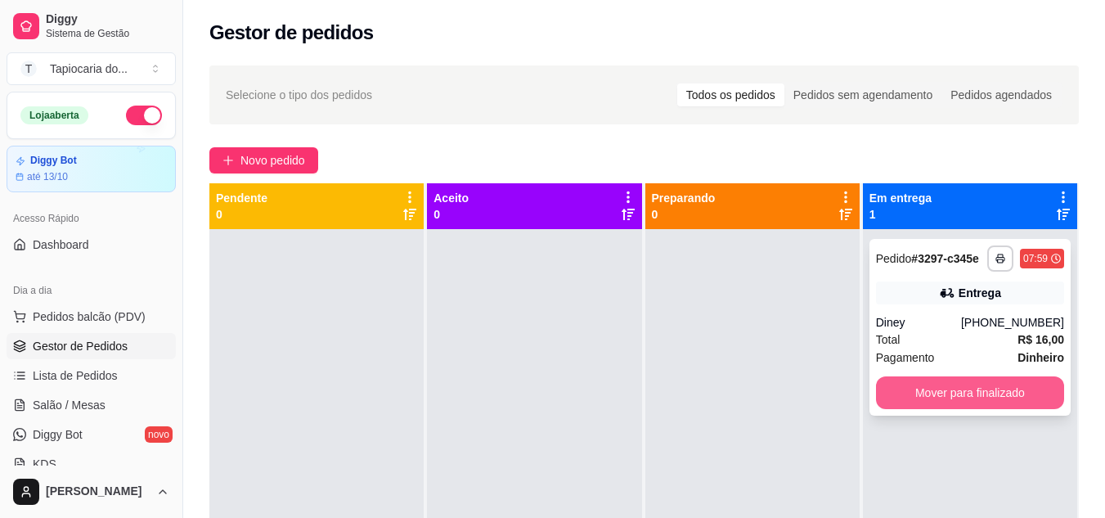
click at [1002, 391] on button "Mover para finalizado" at bounding box center [970, 392] width 188 height 33
